Goal: Ask a question

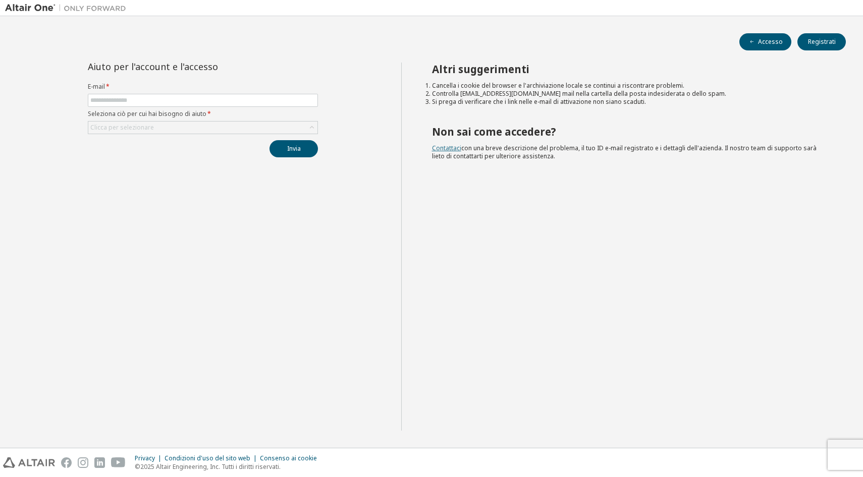
click at [444, 148] on link "Contattaci" at bounding box center [446, 148] width 29 height 9
click at [115, 99] on input "text" at bounding box center [202, 100] width 225 height 8
type input "**********"
click at [138, 129] on div "Clicca per selezionare" at bounding box center [122, 128] width 64 height 8
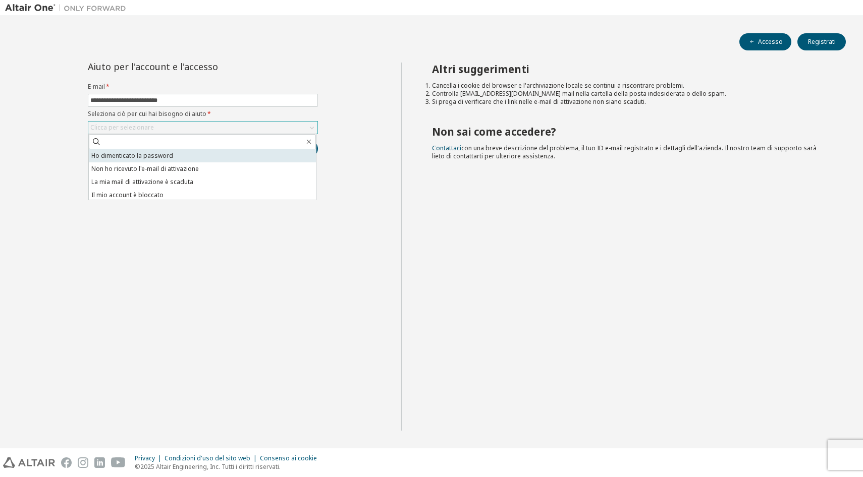
click at [151, 158] on li "Ho dimenticato la password" at bounding box center [202, 155] width 227 height 13
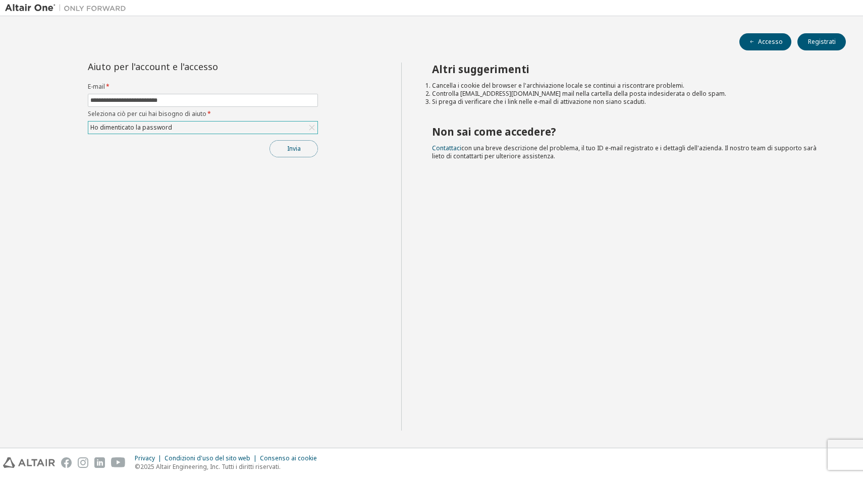
click at [288, 153] on button "Invia" at bounding box center [293, 148] width 48 height 17
